Goal: Find contact information: Find contact information

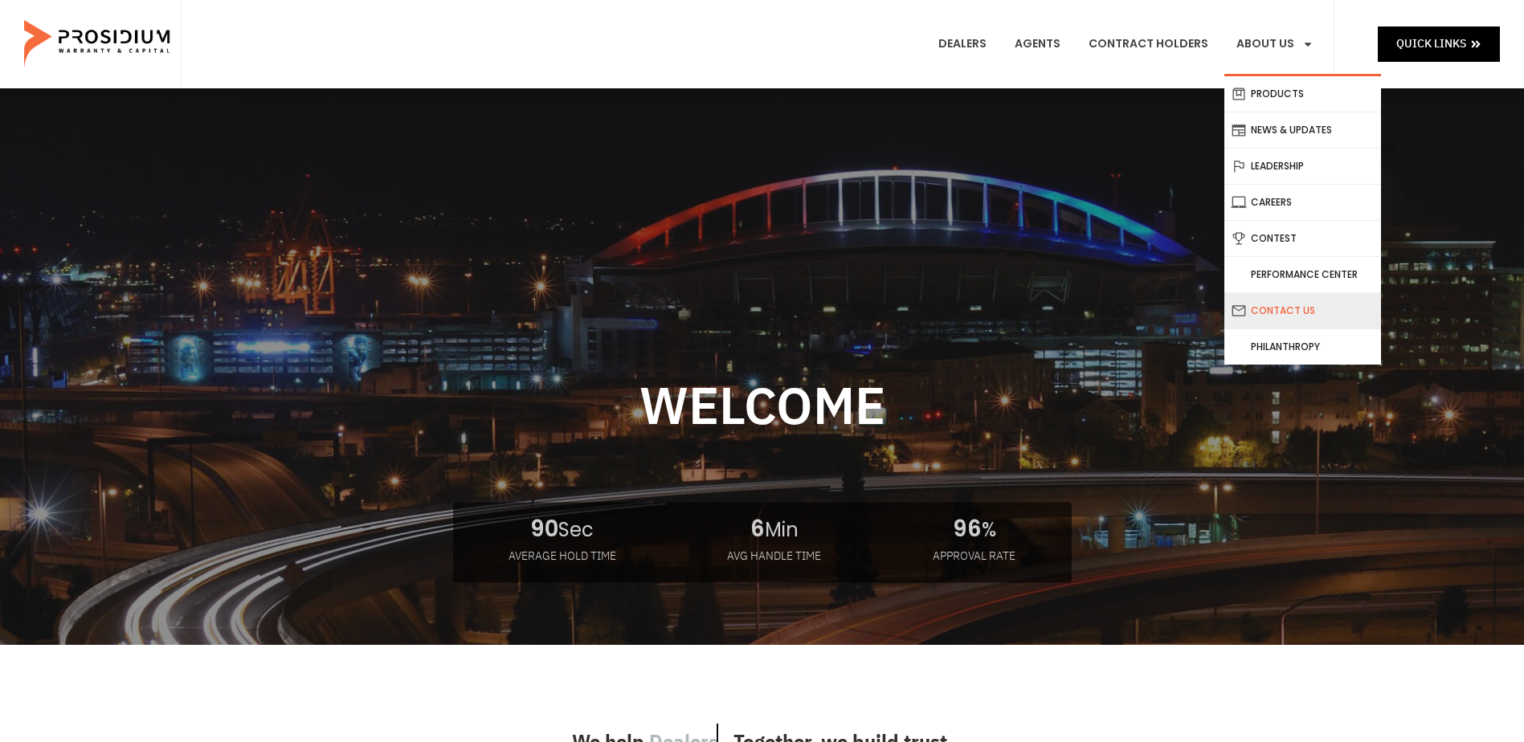
click at [1282, 313] on link "Contact Us" at bounding box center [1303, 310] width 157 height 35
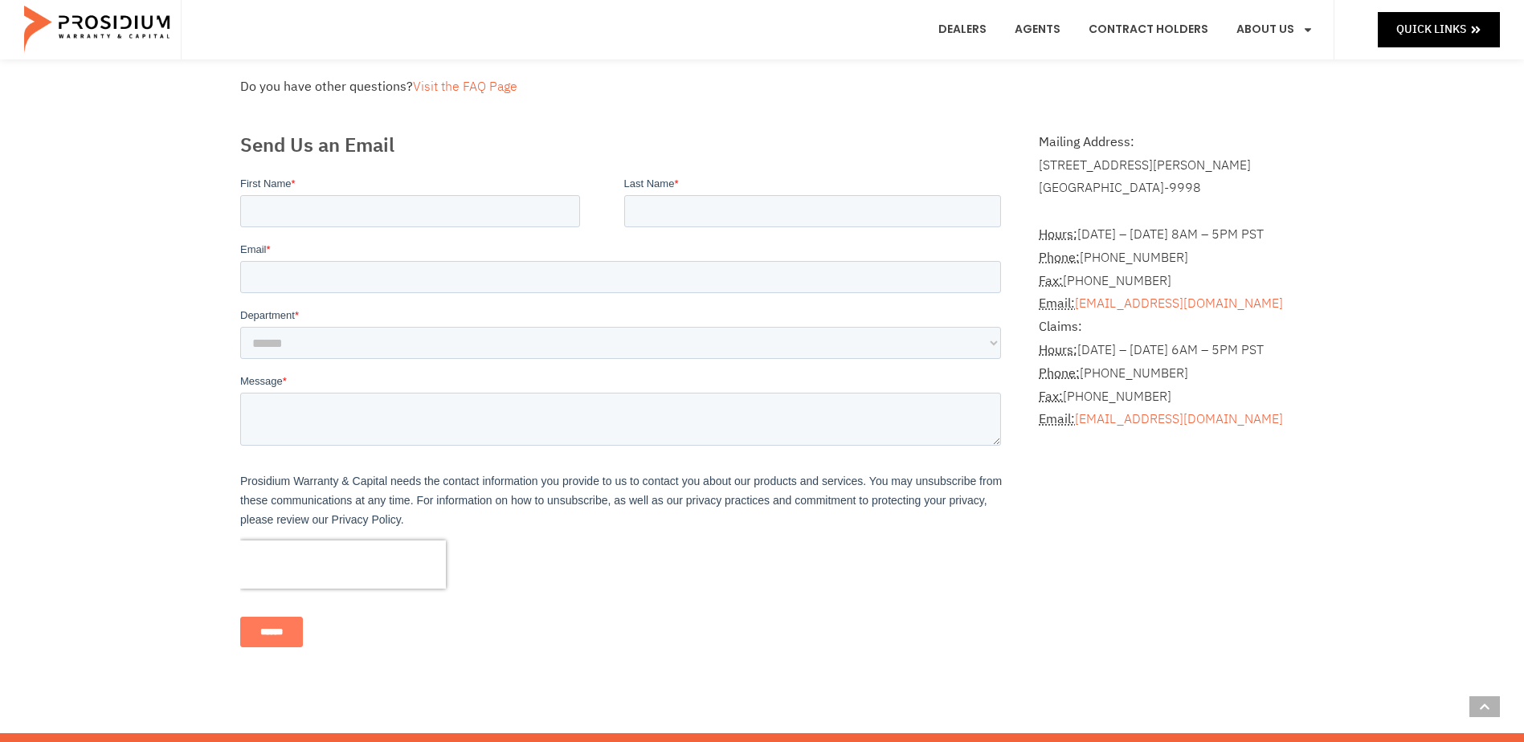
scroll to position [402, 0]
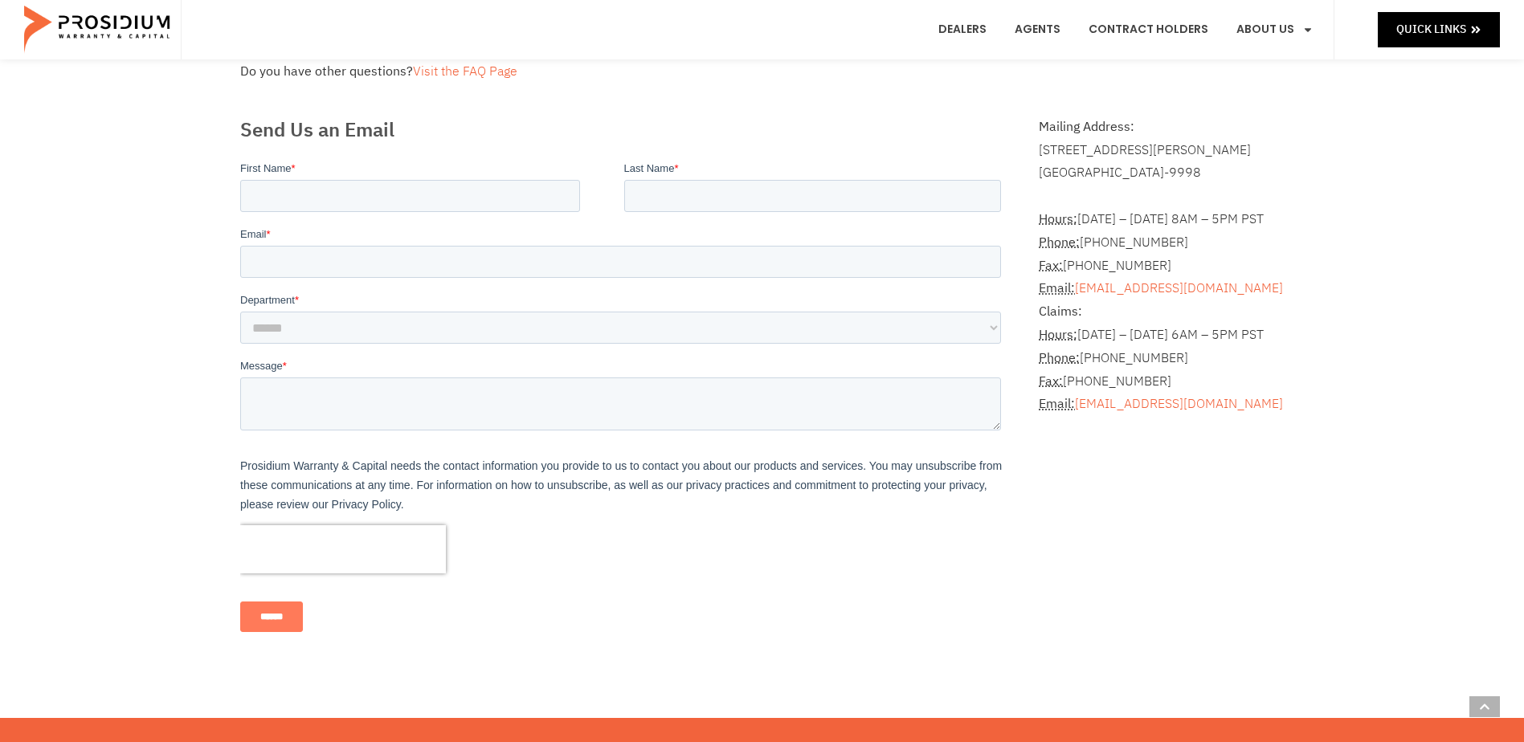
click at [111, 534] on div "Frequently Asked Questions How can I get a copy of my contract? Please contact …" at bounding box center [762, 203] width 1524 height 1032
